Goal: Task Accomplishment & Management: Manage account settings

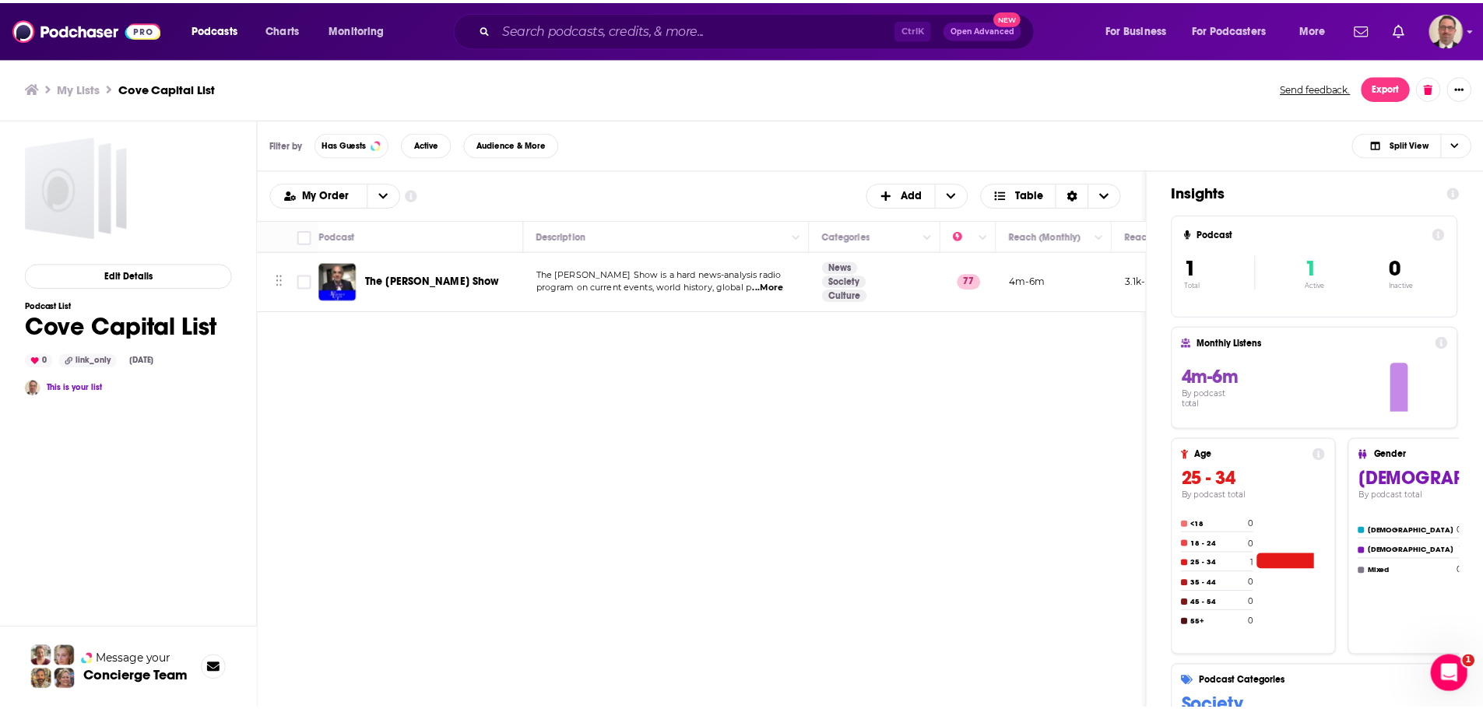
scroll to position [469, 0]
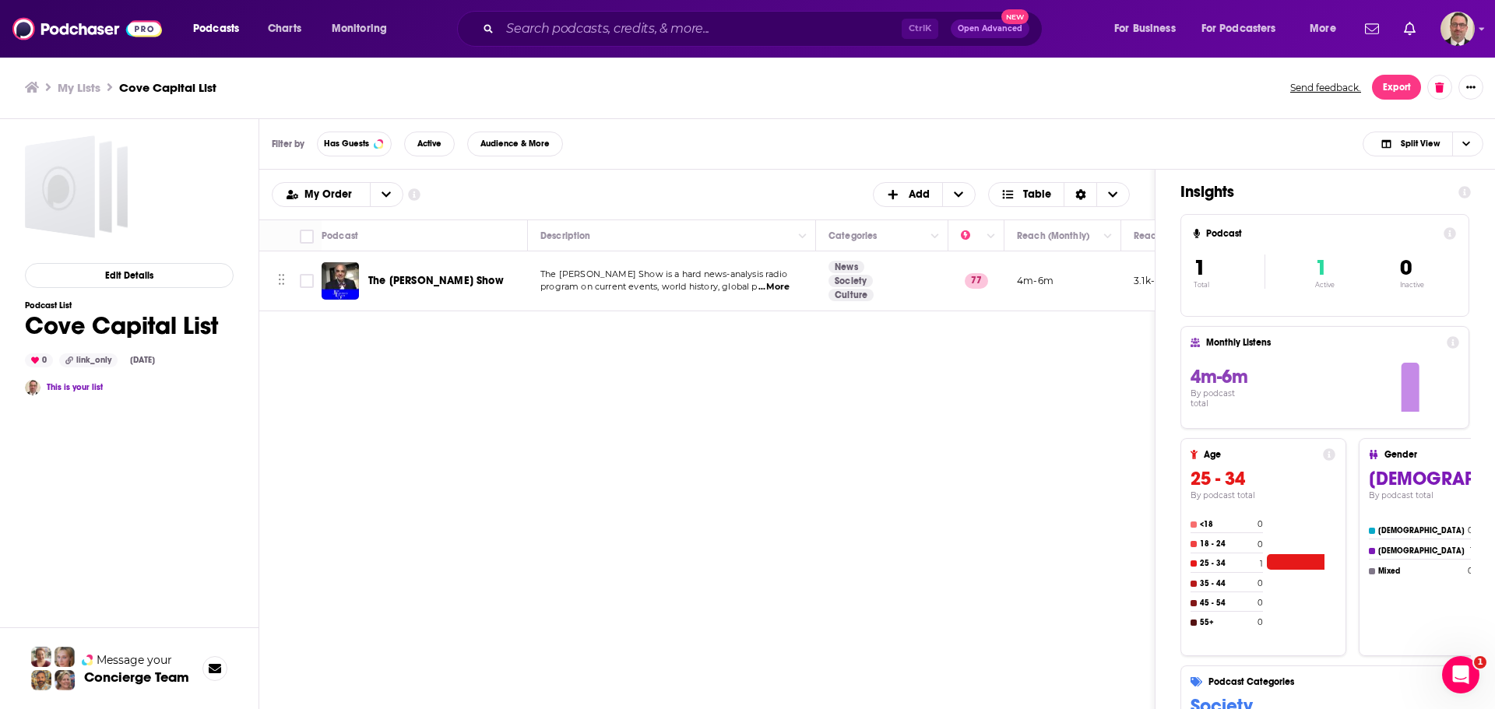
click at [778, 290] on span "...More" at bounding box center [773, 287] width 31 height 12
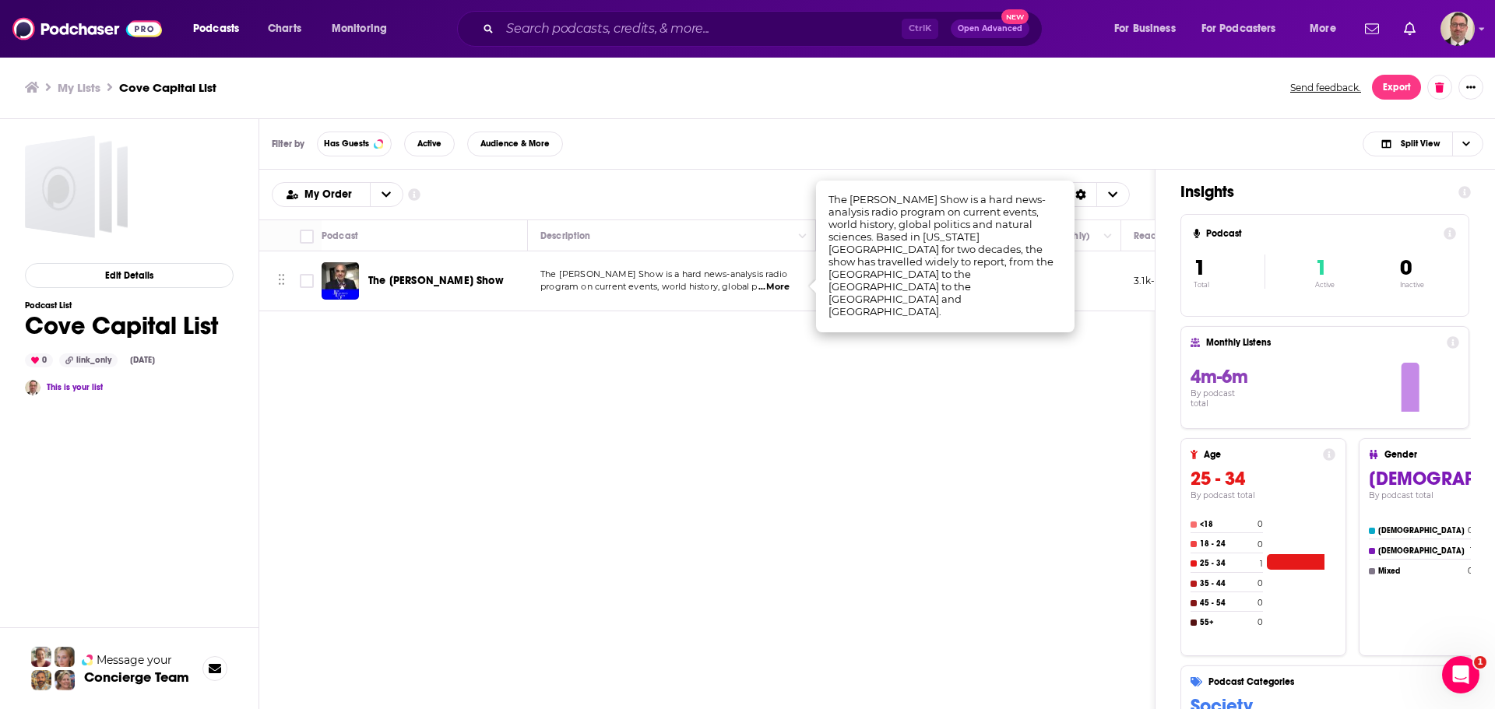
click at [469, 401] on div "Podcasts Add My Order Customize Your List Order Select the “My Order” sort and …" at bounding box center [707, 501] width 896 height 663
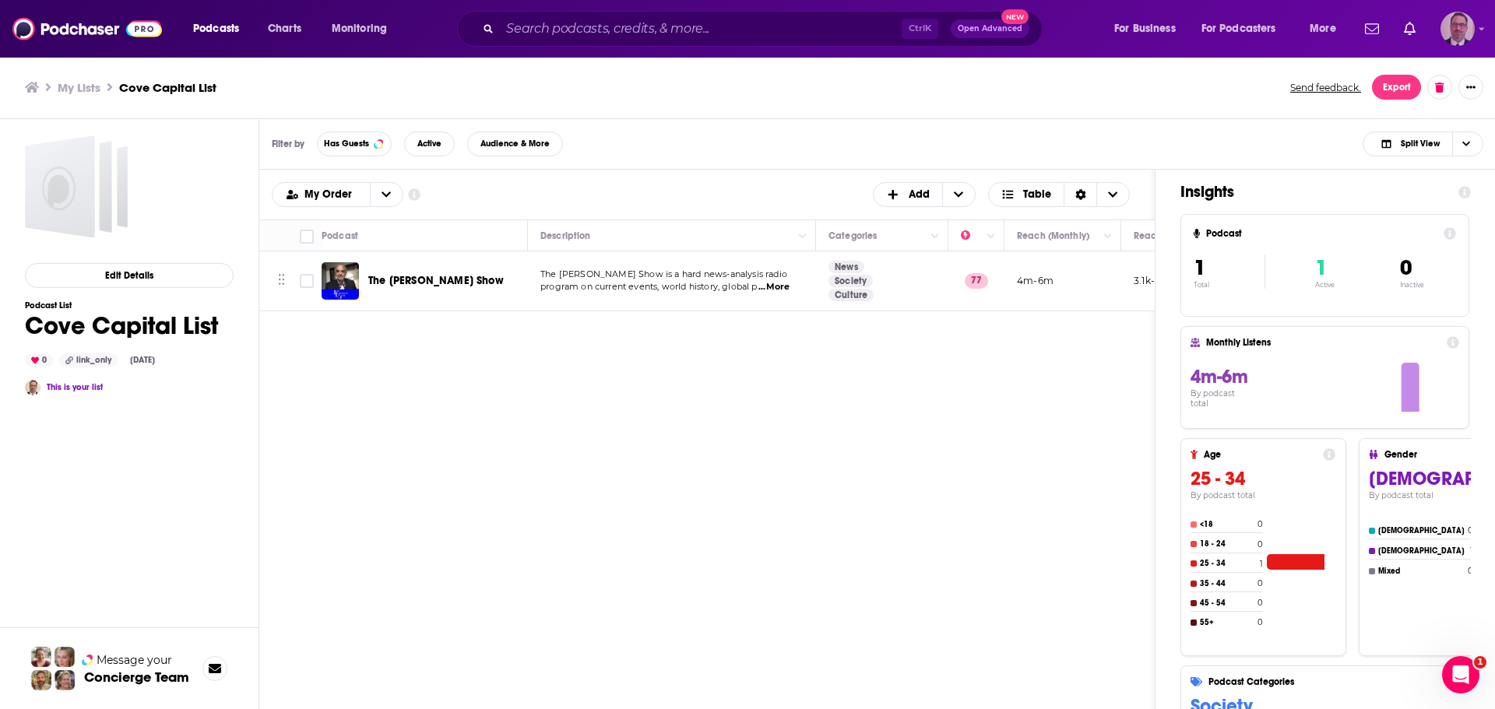
click at [1459, 28] on img "Logged in as PercPodcast" at bounding box center [1457, 29] width 34 height 34
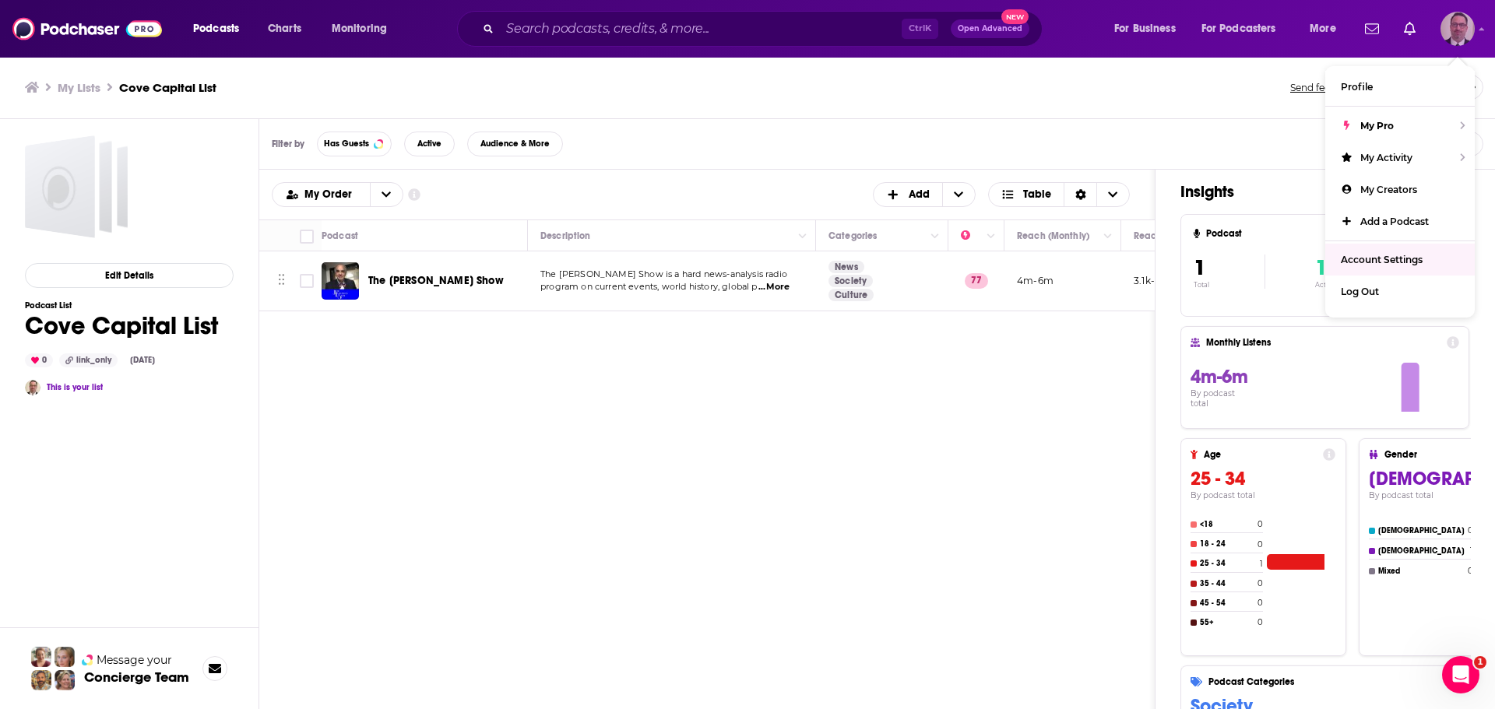
click at [1383, 257] on span "Account Settings" at bounding box center [1382, 260] width 82 height 12
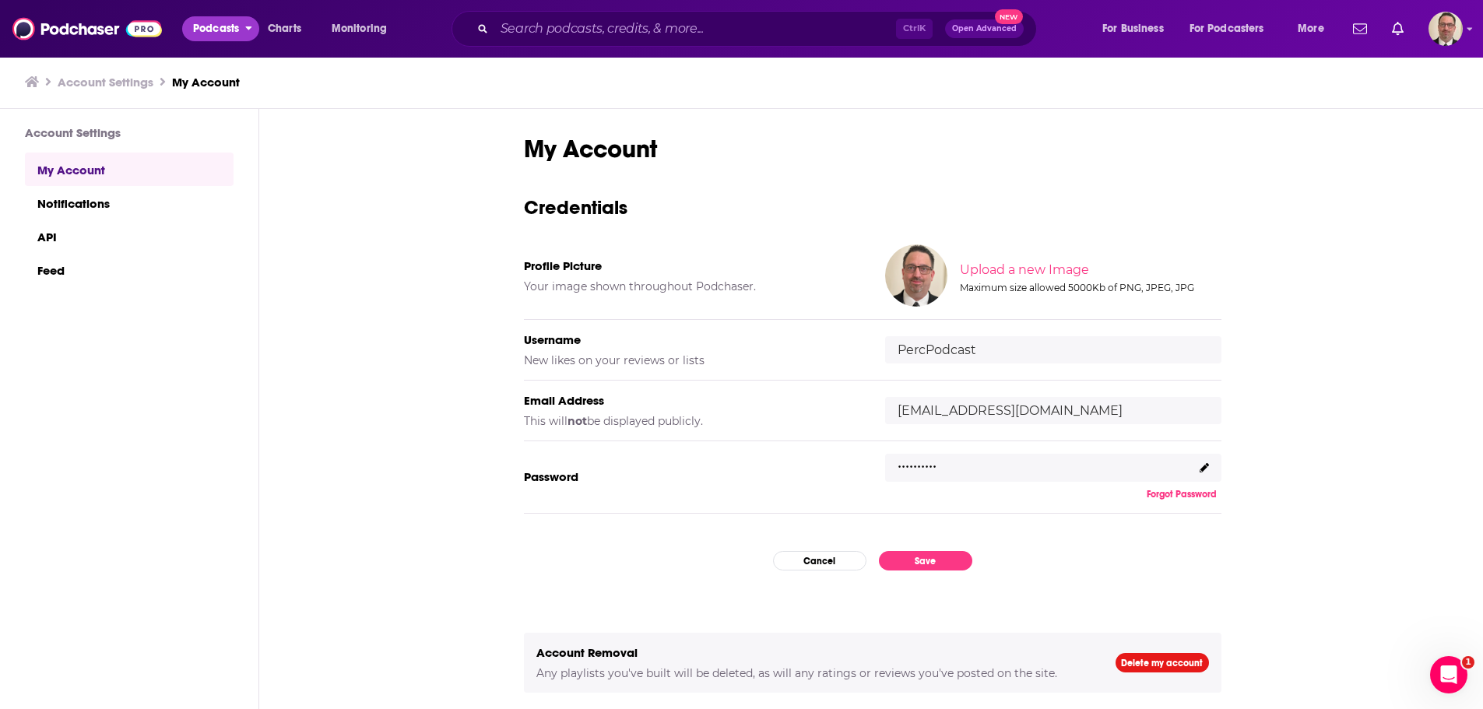
click at [225, 22] on span "Podcasts" at bounding box center [216, 29] width 46 height 22
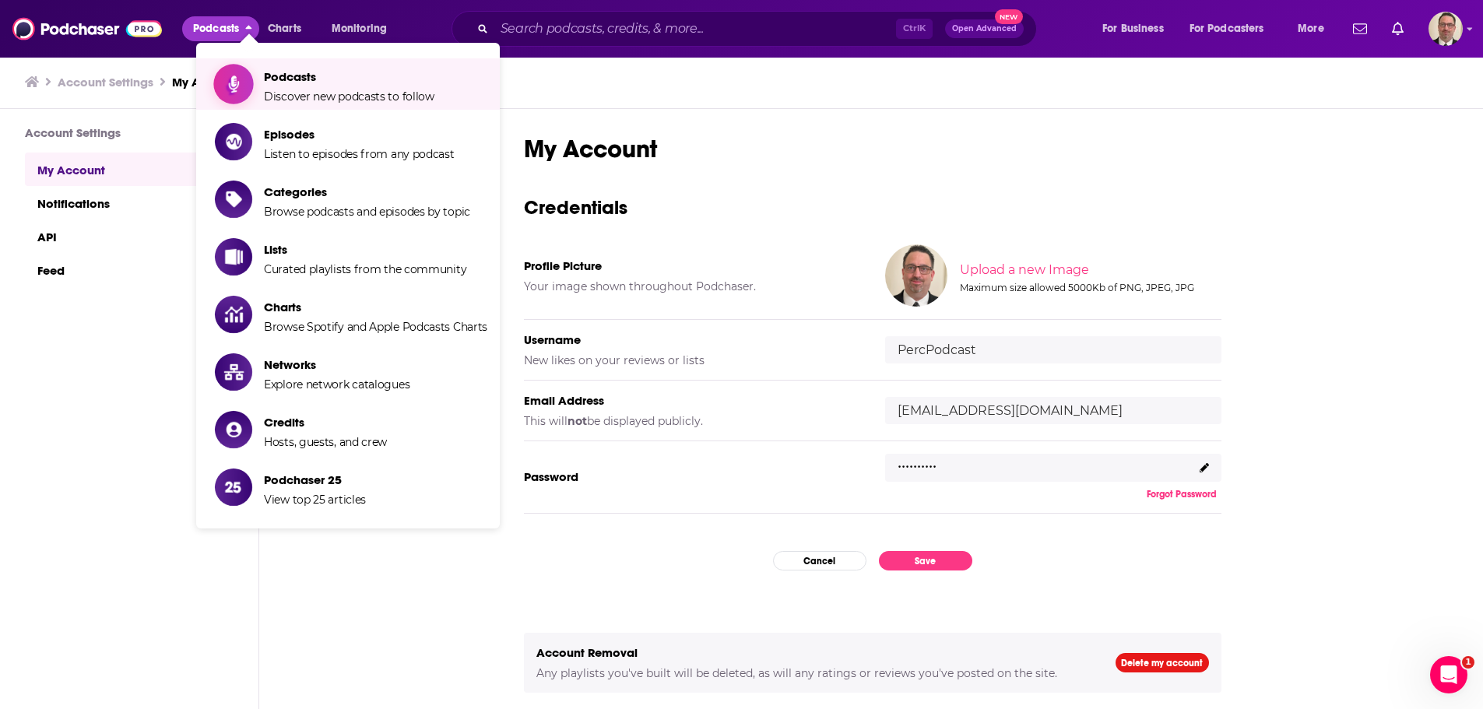
click at [280, 84] on span "Podcasts Discover new podcasts to follow" at bounding box center [349, 84] width 170 height 39
